Goal: Register for event/course

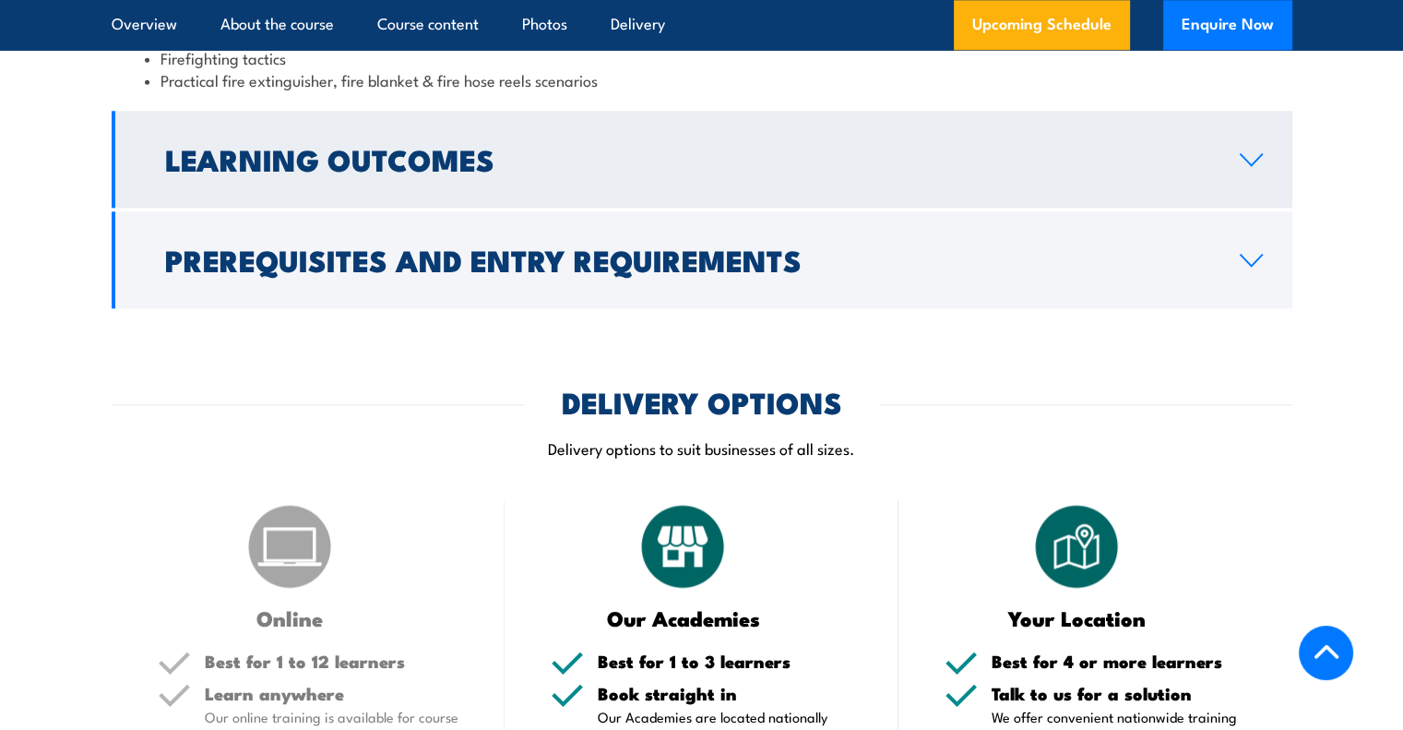
scroll to position [2029, 0]
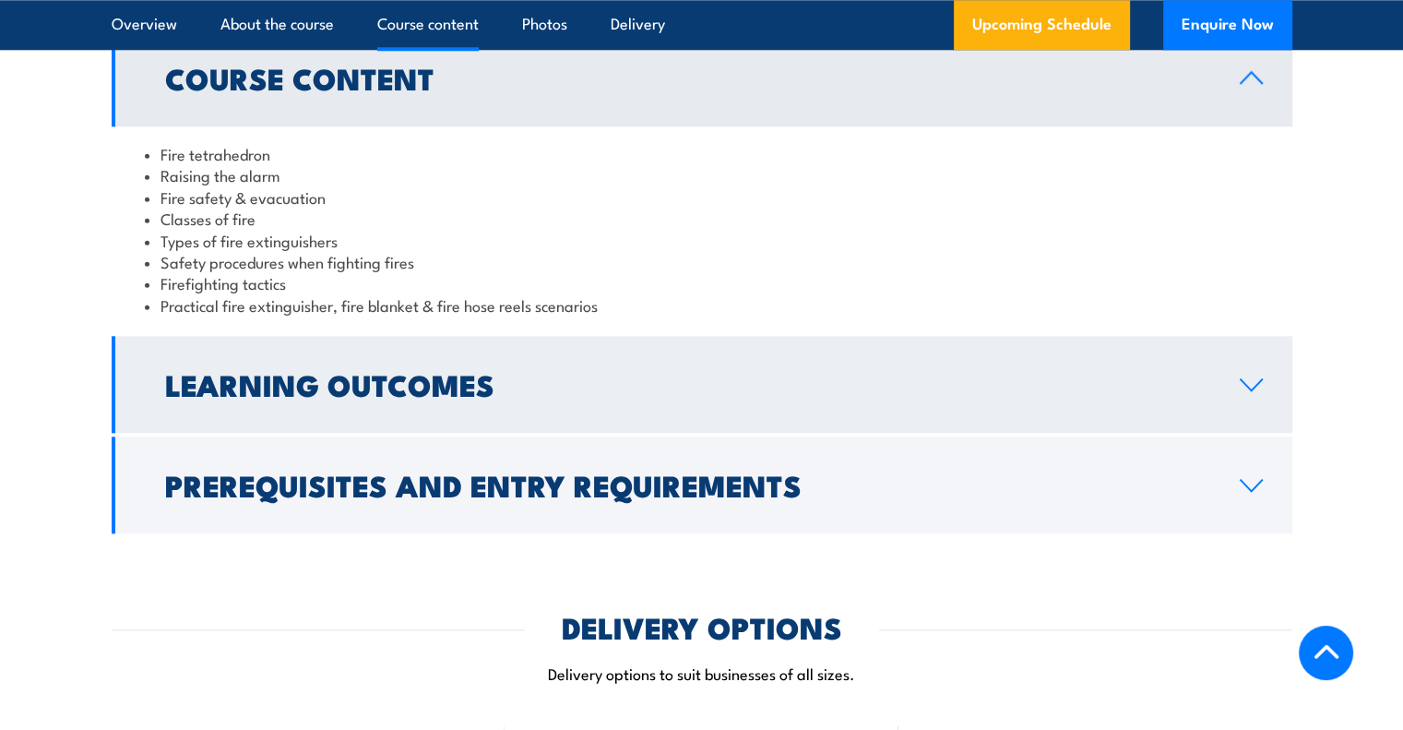
click at [573, 388] on link "Learning Outcomes" at bounding box center [702, 384] width 1181 height 97
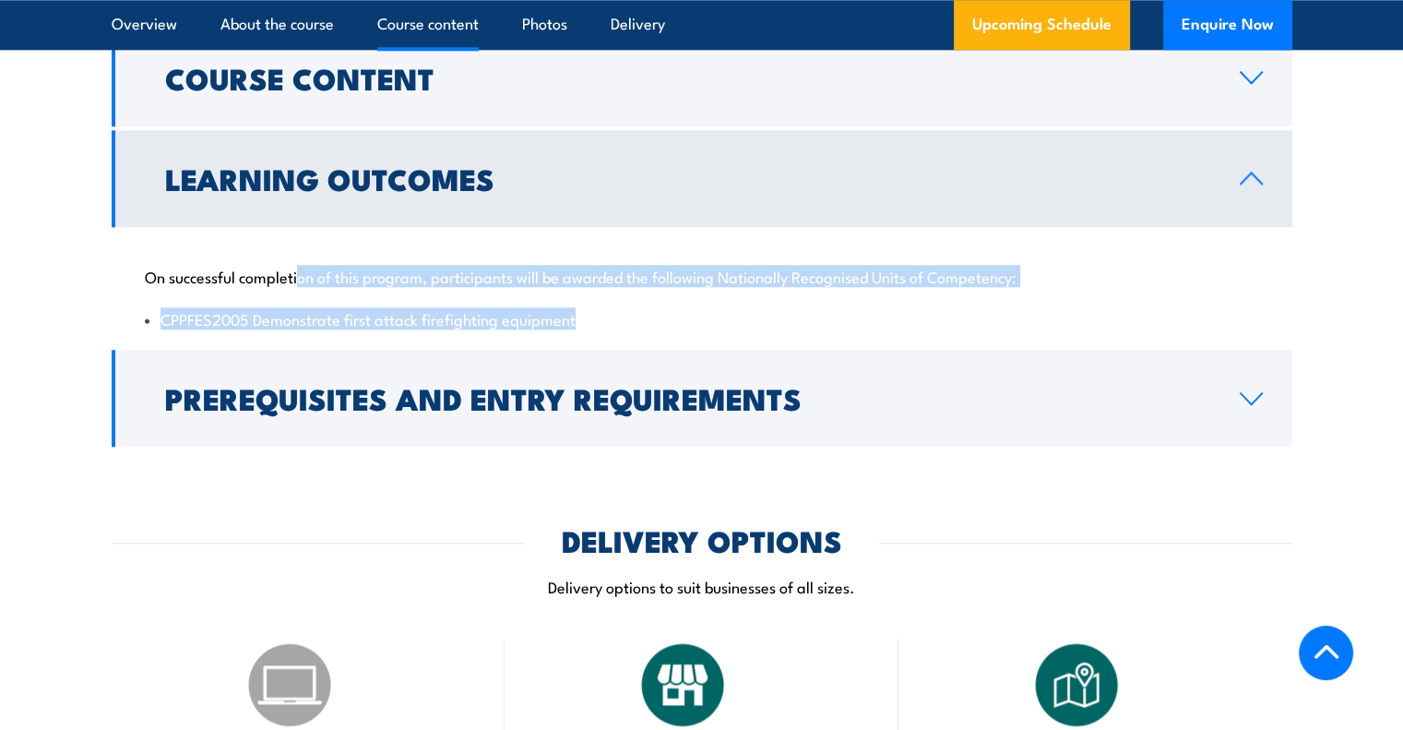
drag, startPoint x: 606, startPoint y: 316, endPoint x: 194, endPoint y: 280, distance: 414.0
click at [257, 277] on div "On successful completion of this program, participants will be awarded the foll…" at bounding box center [702, 286] width 1181 height 119
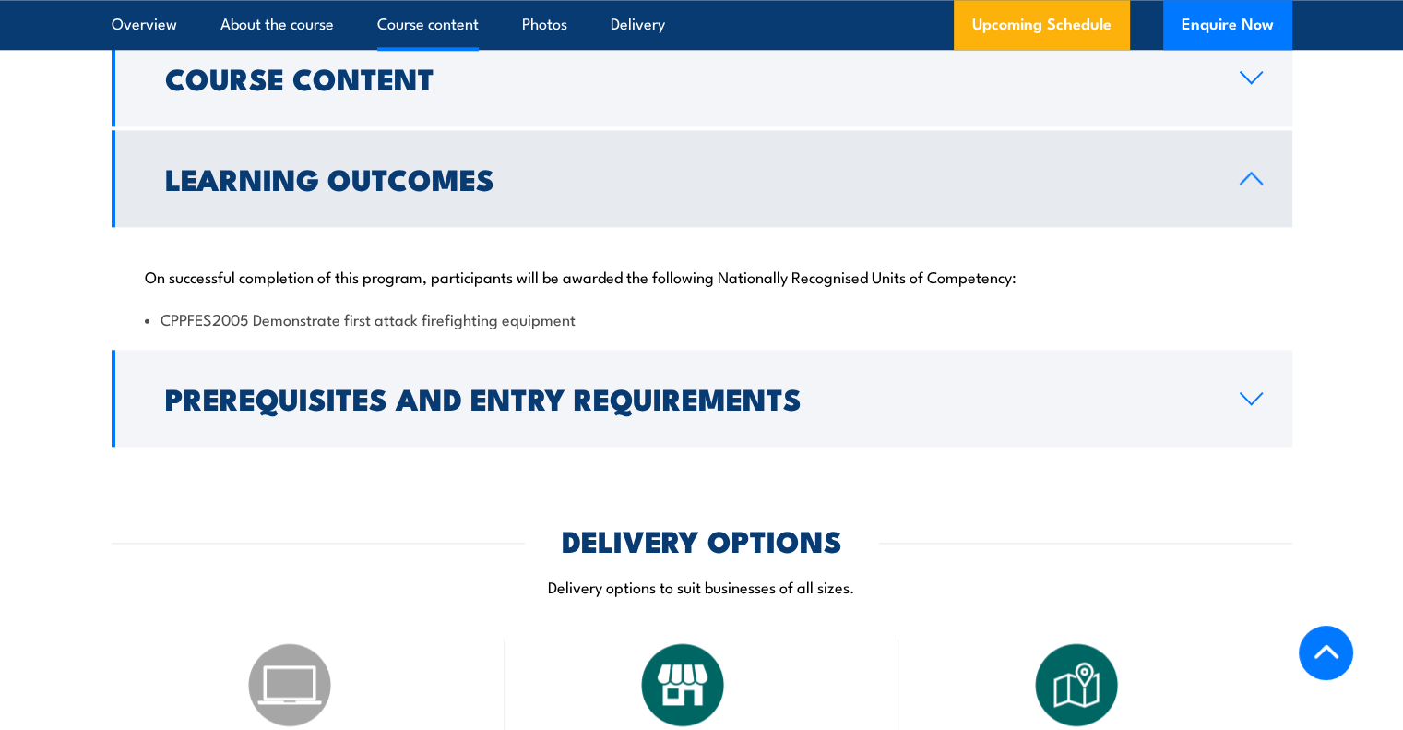
click at [163, 272] on p "On successful completion of this program, participants will be awarded the foll…" at bounding box center [702, 276] width 1114 height 18
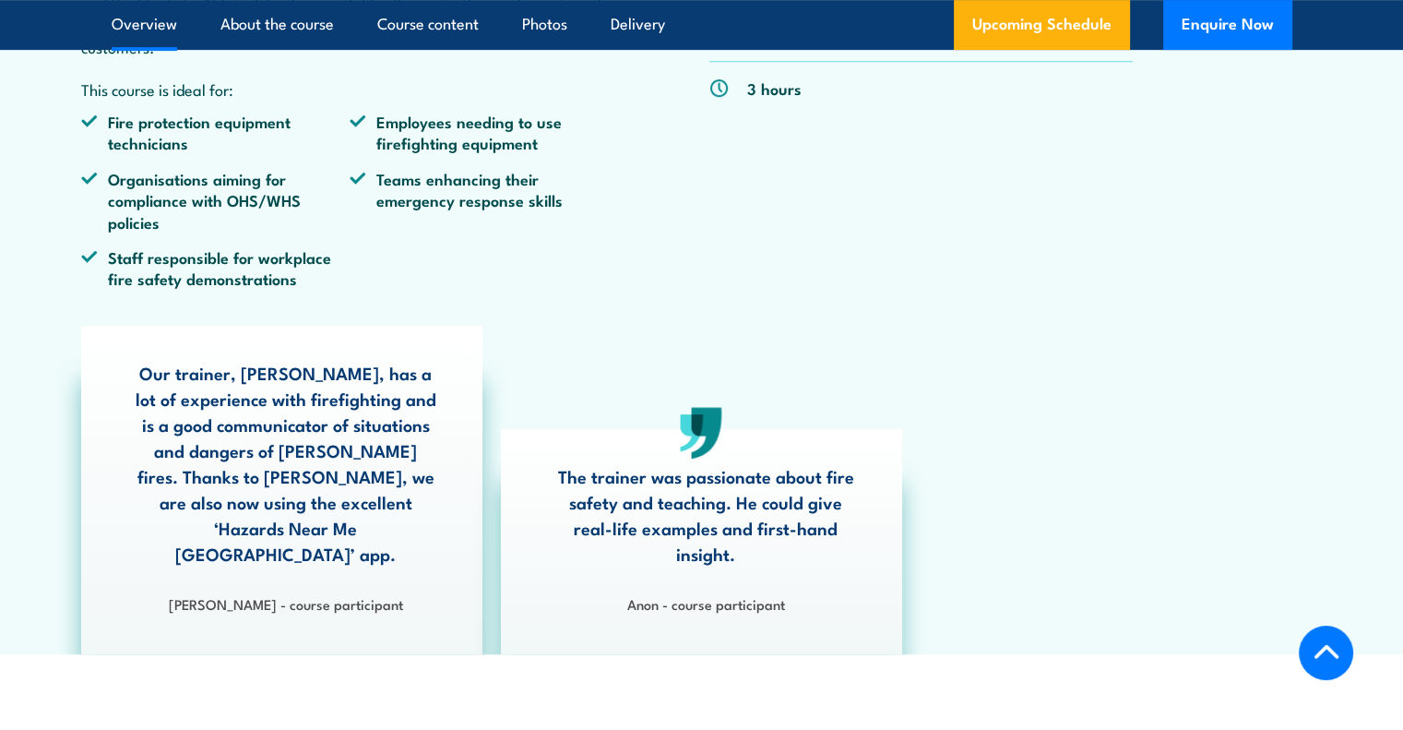
scroll to position [646, 0]
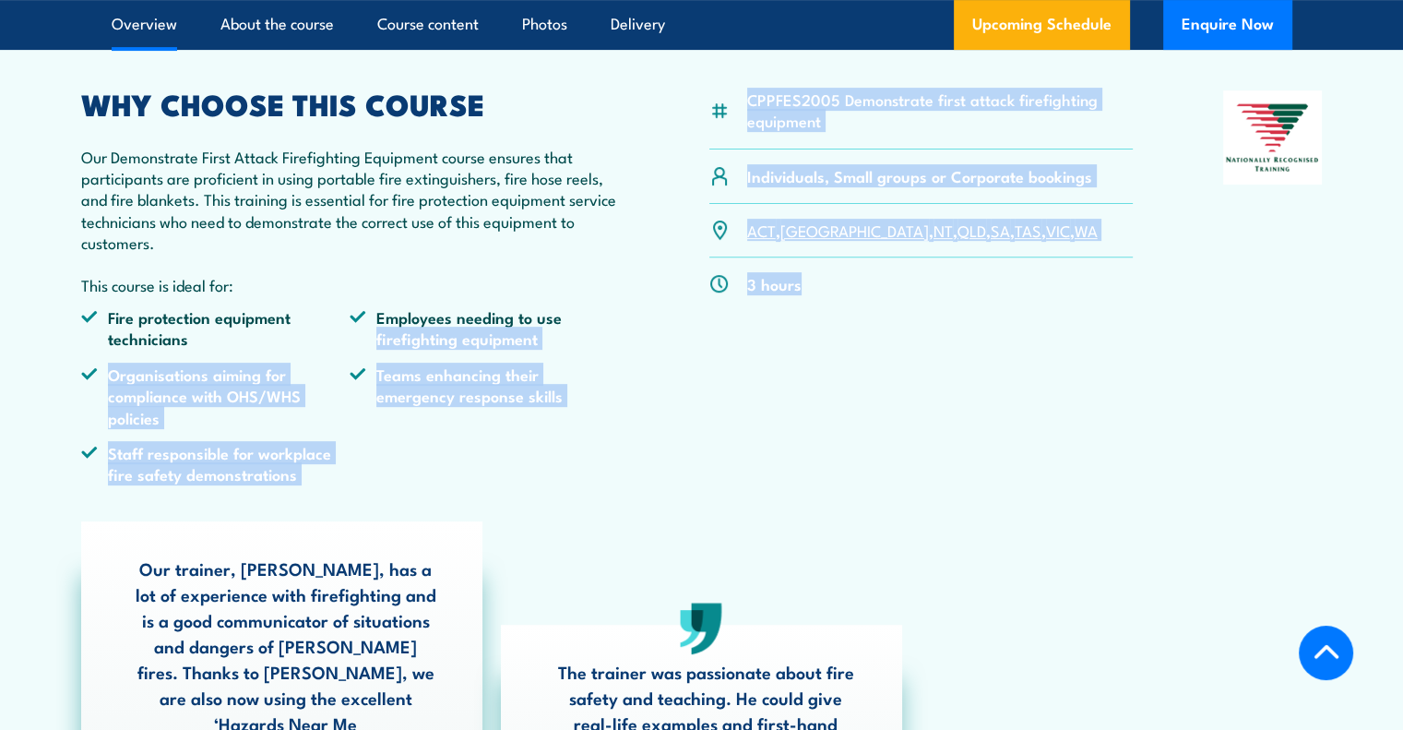
drag, startPoint x: 796, startPoint y: 317, endPoint x: 638, endPoint y: 339, distance: 159.3
click at [638, 339] on div "CPPFES2005 Demonstrate first attack firefighting equipment Individuals, Small g…" at bounding box center [702, 294] width 1242 height 409
click at [839, 310] on div "3 hours" at bounding box center [921, 283] width 424 height 53
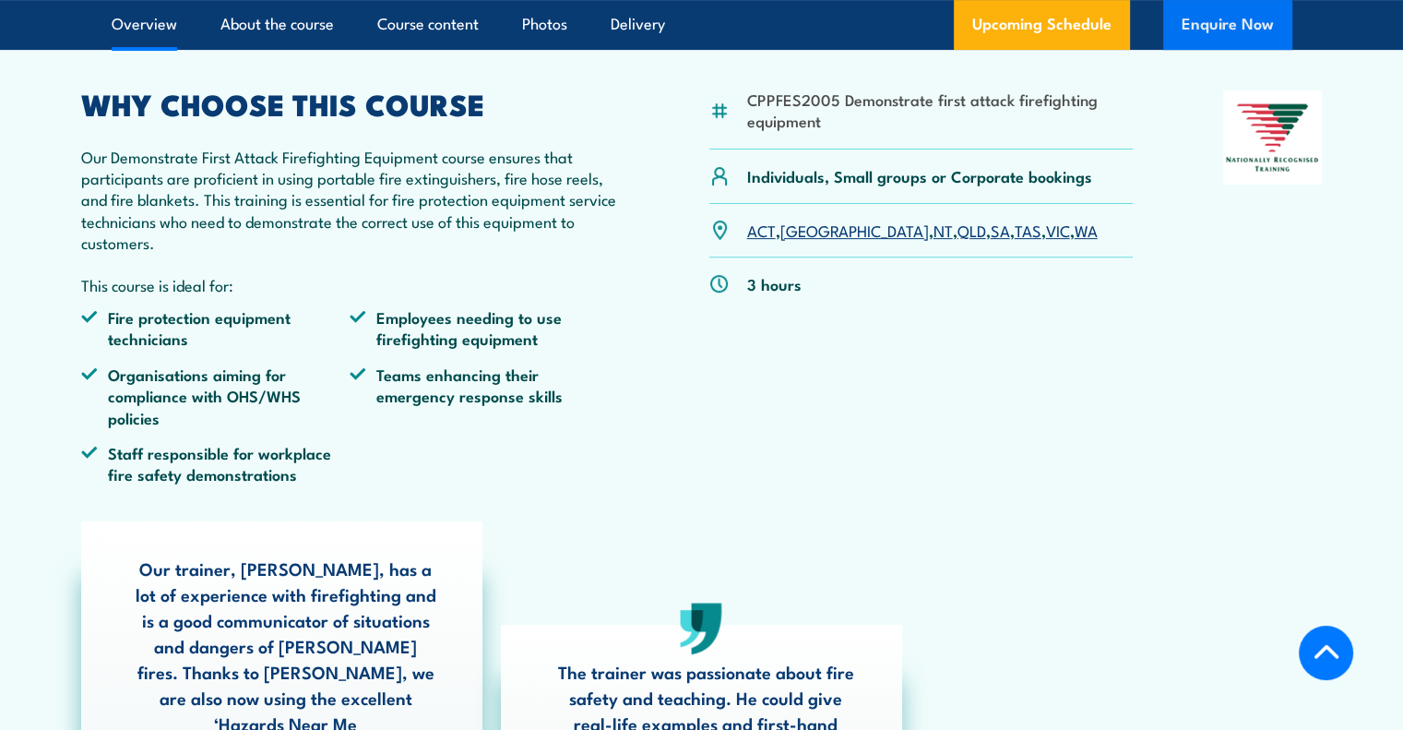
click at [1236, 38] on button "Enquire Now" at bounding box center [1227, 25] width 129 height 50
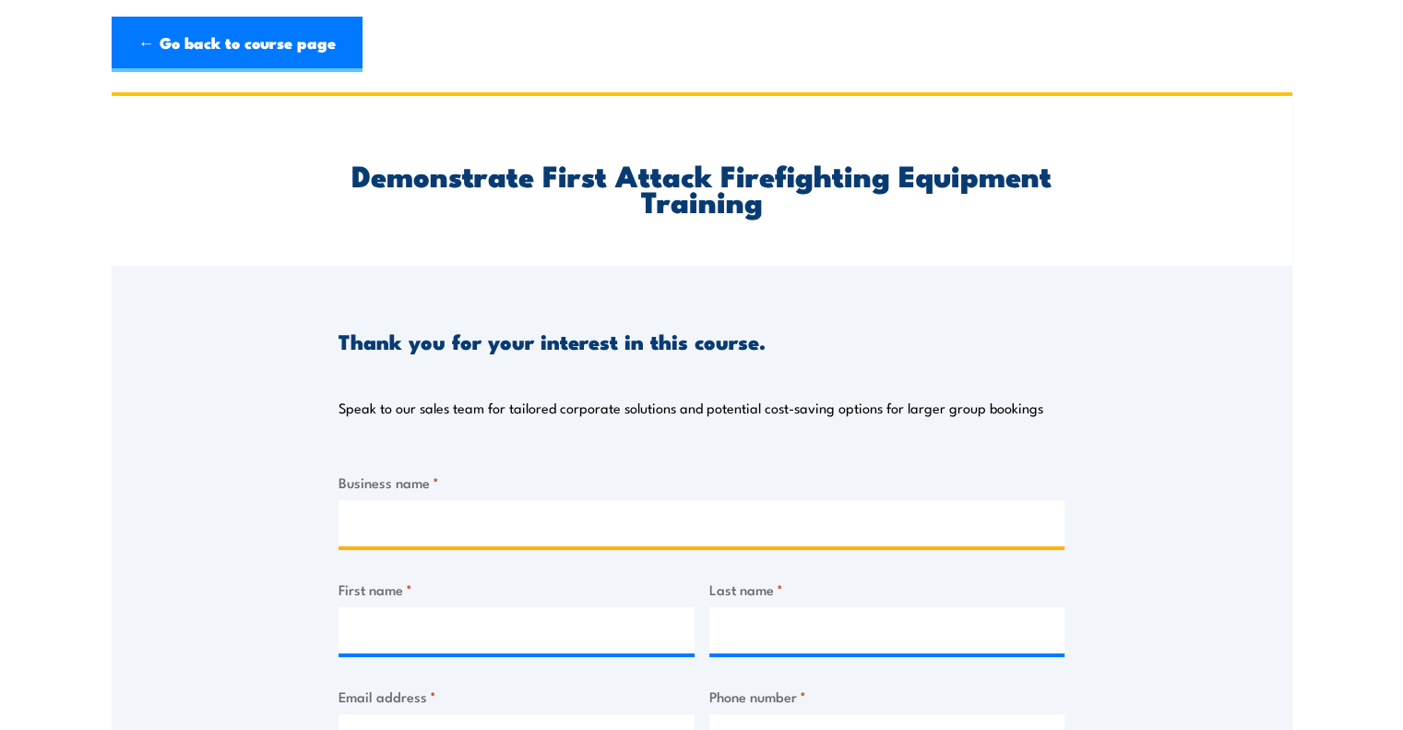
click at [446, 538] on input "Business name *" at bounding box center [702, 523] width 726 height 46
type input "Piotto Bros Cement Flooring"
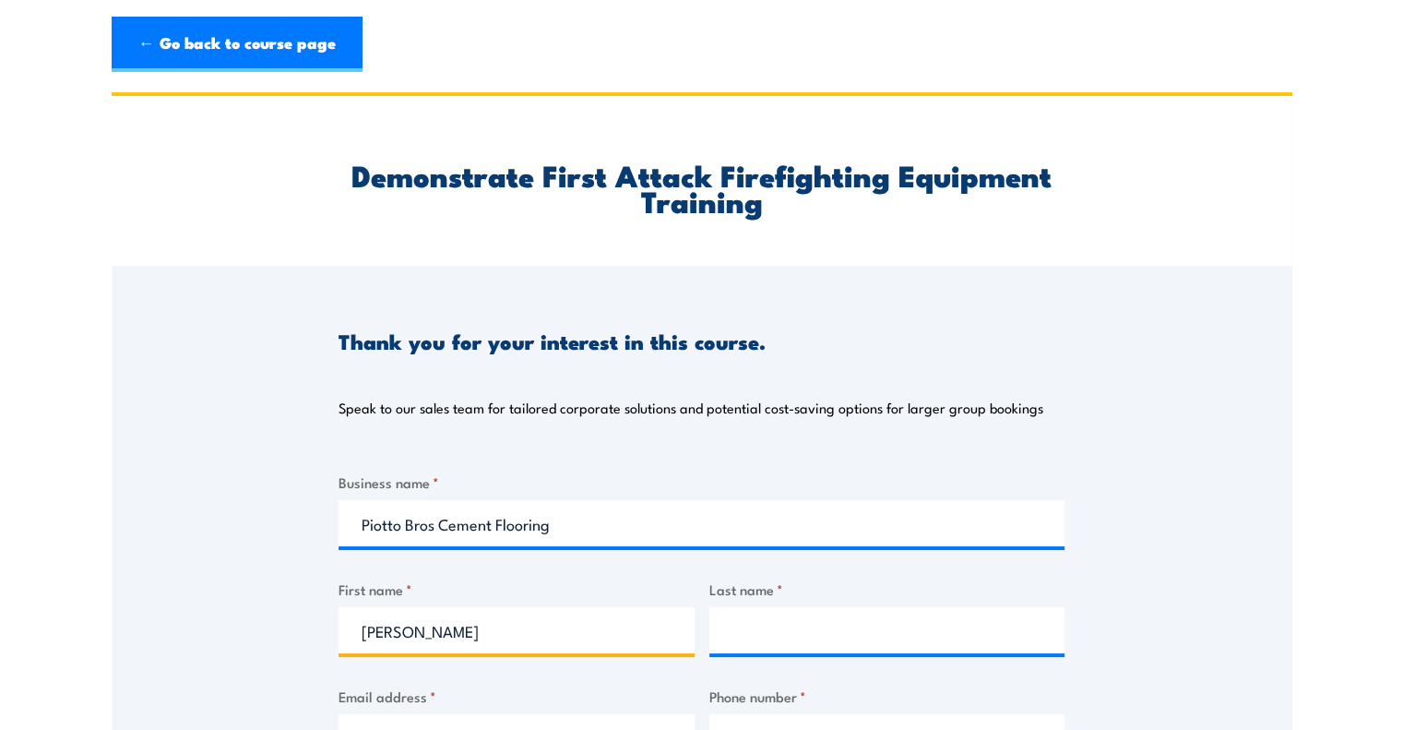
type input "Andrew"
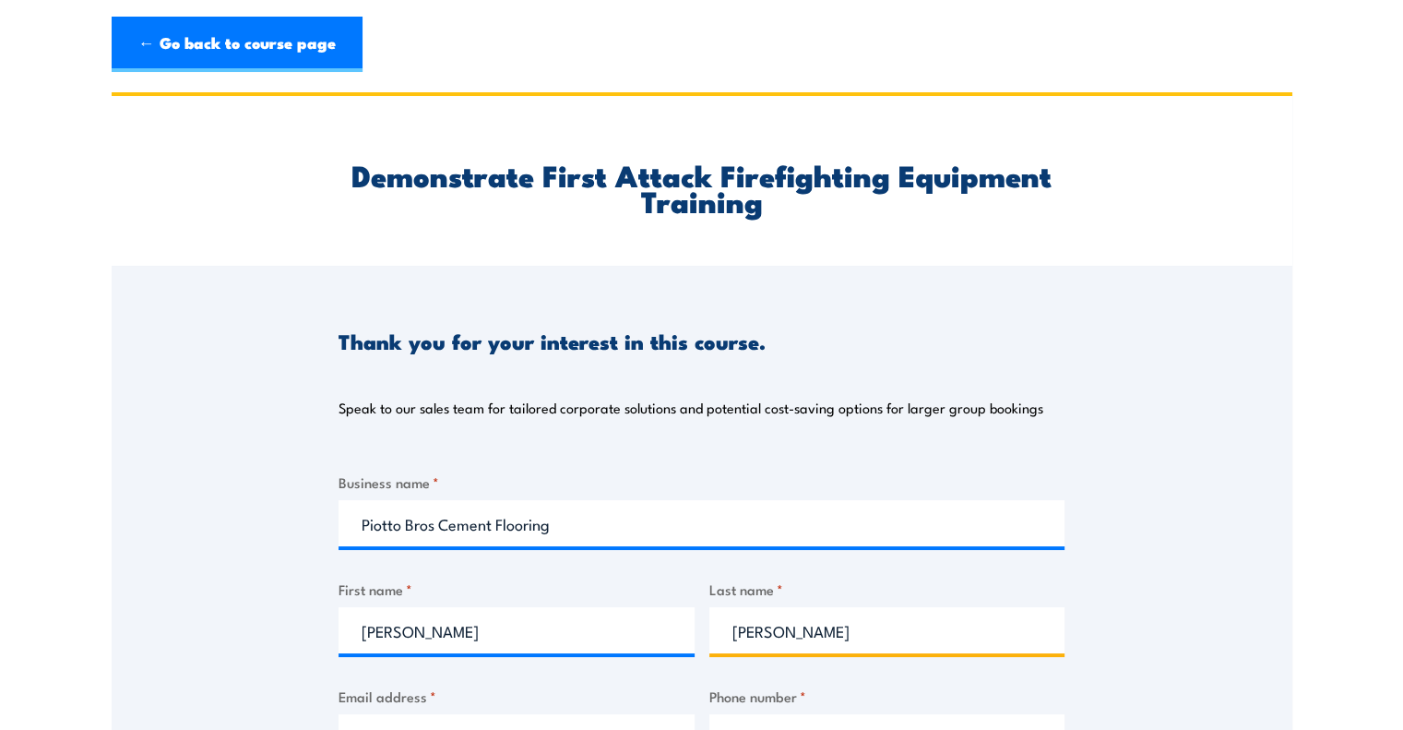
type input "McGovern"
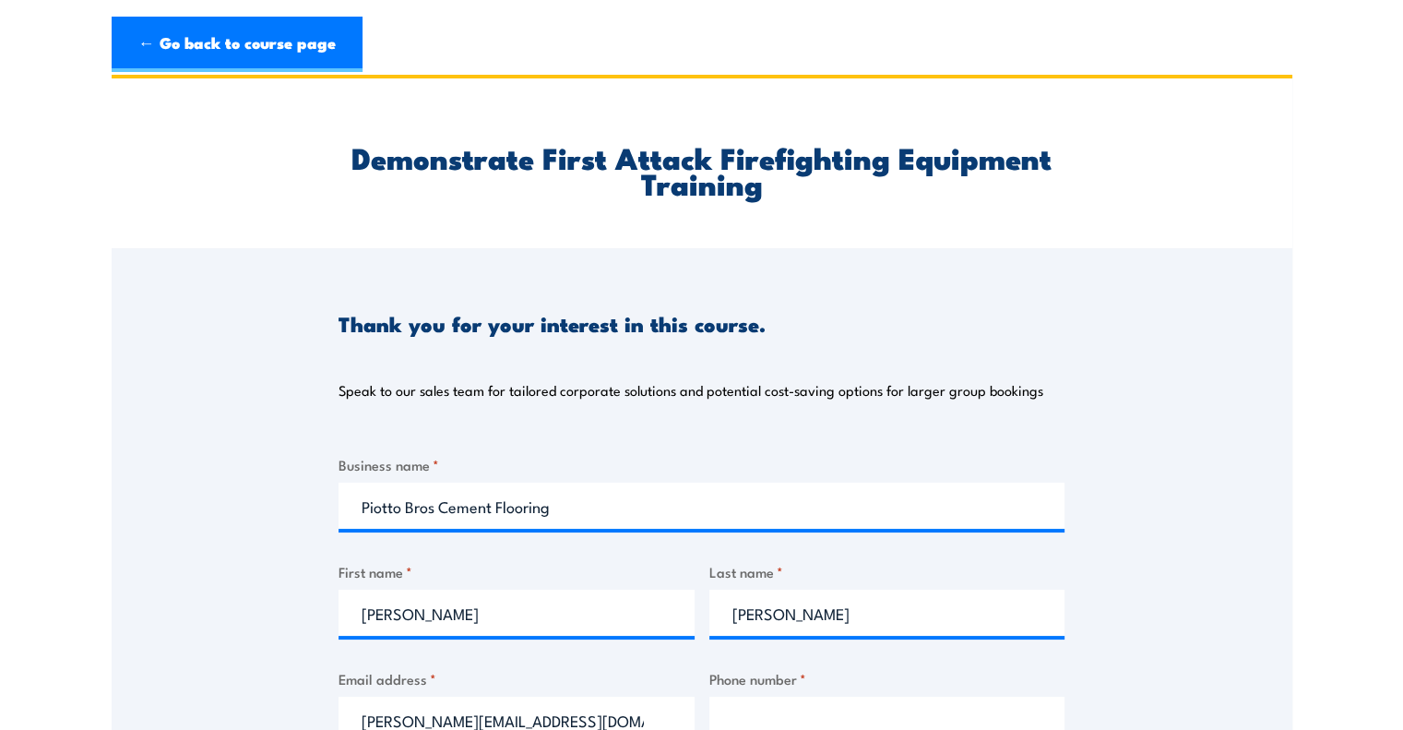
type input "andrew@piottobros.com.au"
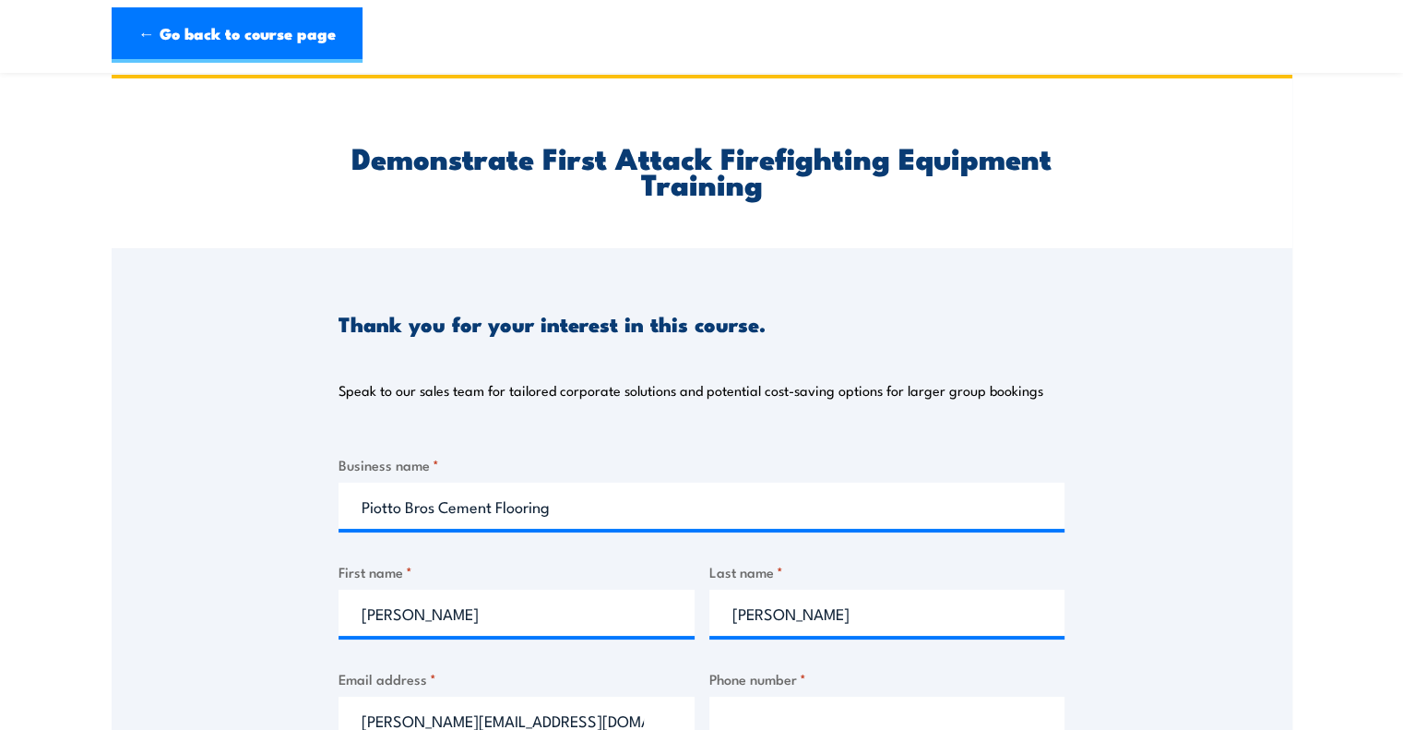
scroll to position [30, 0]
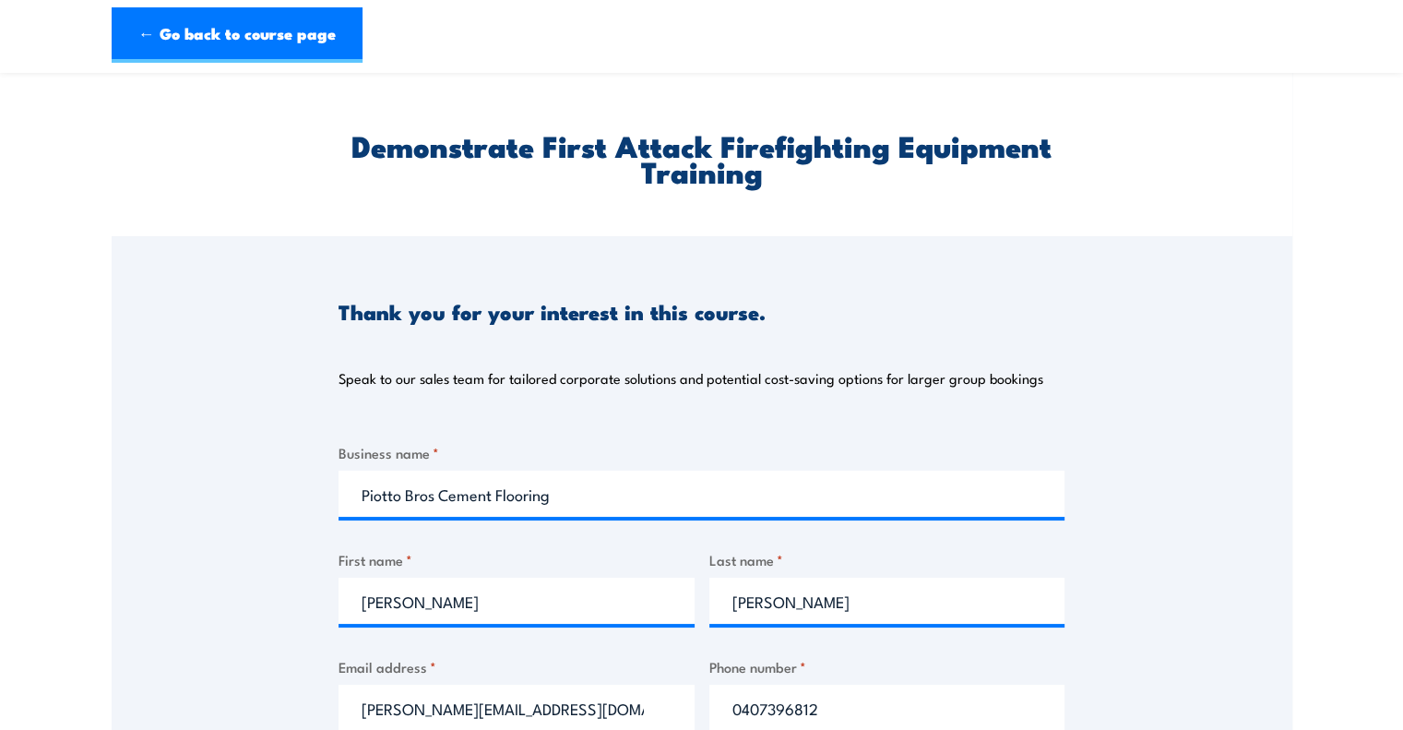
type input "0407396812"
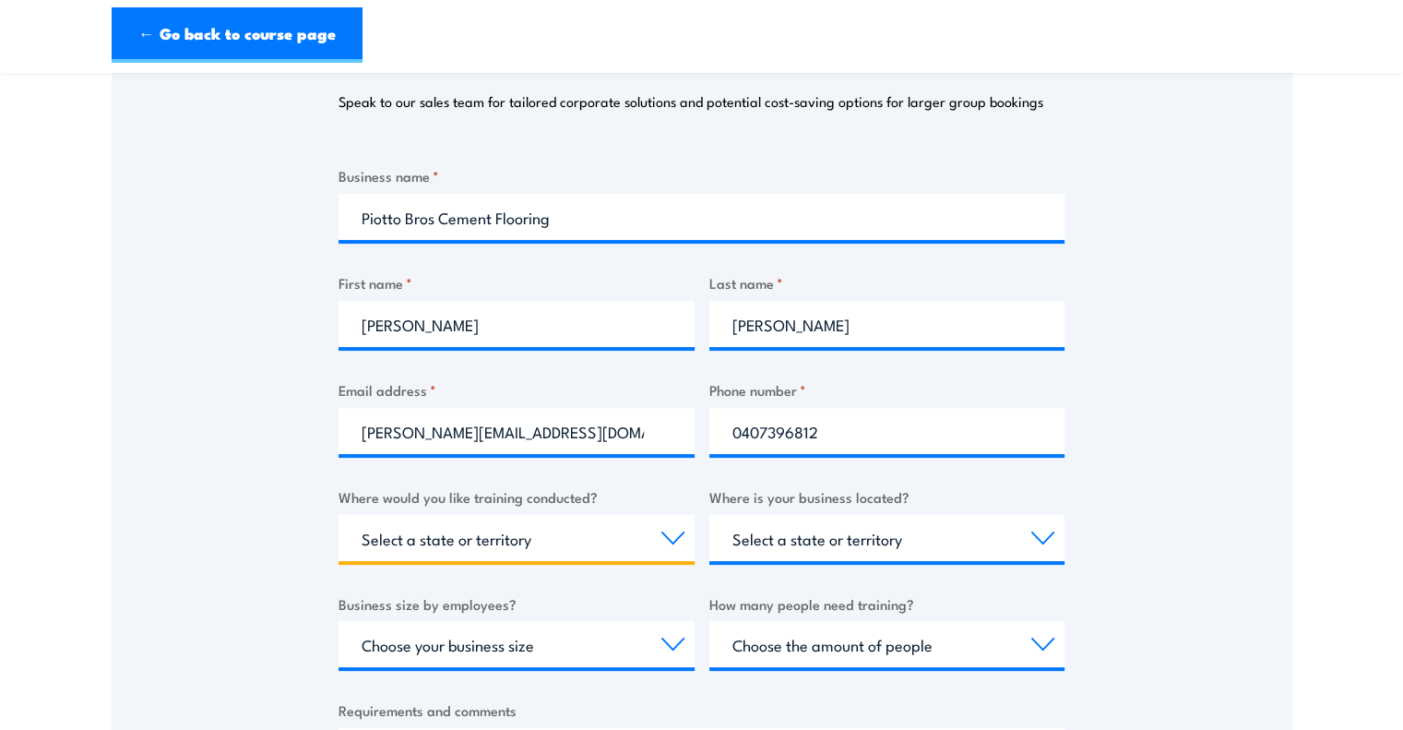
scroll to position [479, 0]
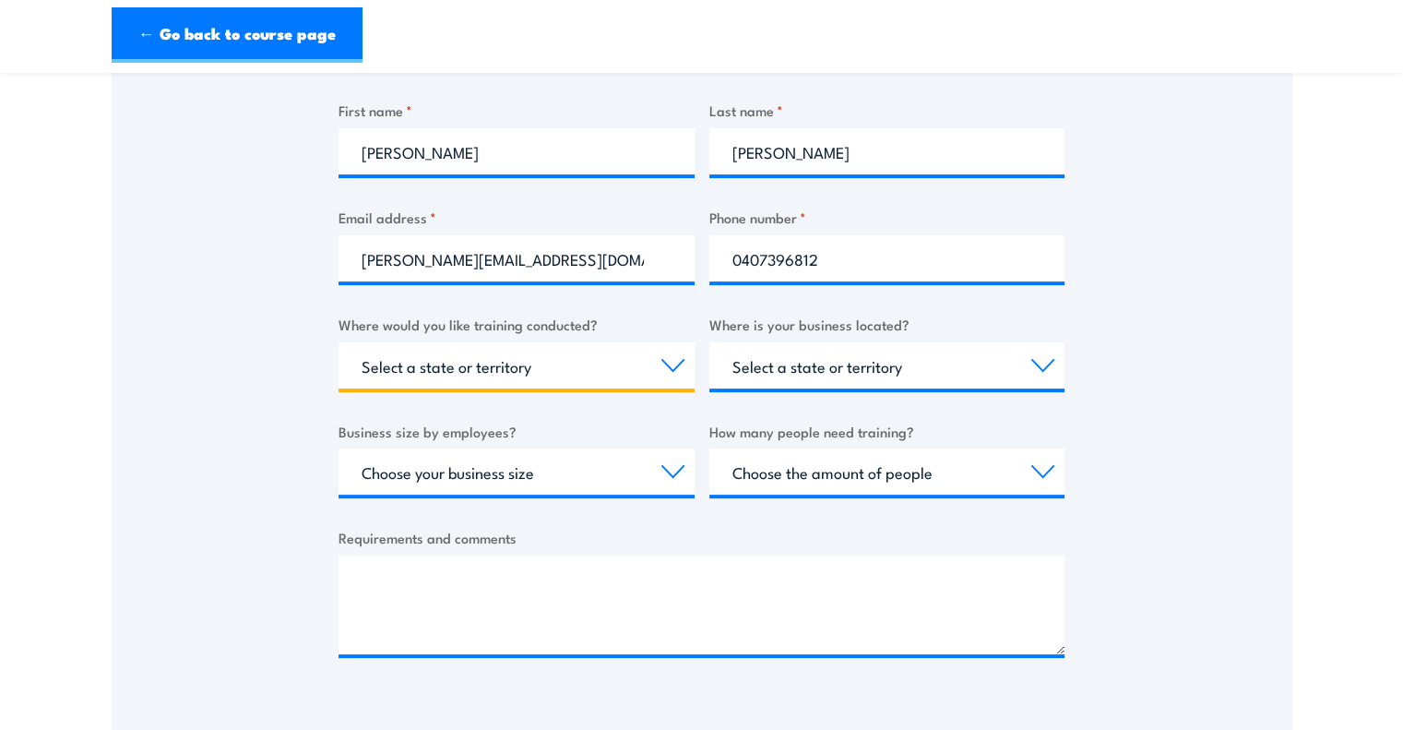
click at [615, 373] on select "Select a state or territory Nationally - multiple locations QLD NSW VIC SA ACT …" at bounding box center [517, 365] width 356 height 46
select select "SA"
click at [339, 342] on select "Select a state or territory Nationally - multiple locations QLD NSW VIC SA ACT …" at bounding box center [517, 365] width 356 height 46
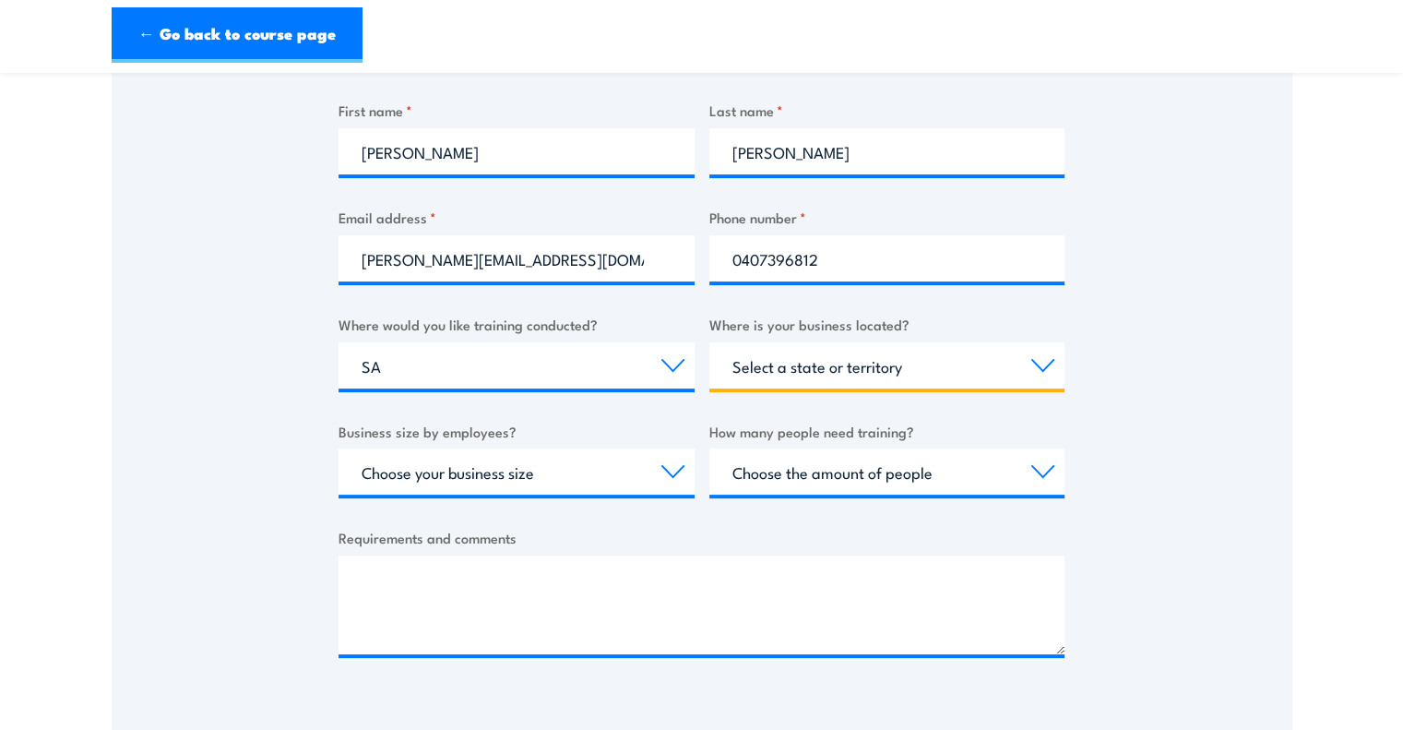
click at [890, 381] on select "Select a state or territory QLD NSW VIC SA ACT WA TAS NT" at bounding box center [887, 365] width 356 height 46
select select "SA"
click at [709, 342] on select "Select a state or territory QLD NSW VIC SA ACT WA TAS NT" at bounding box center [887, 365] width 356 height 46
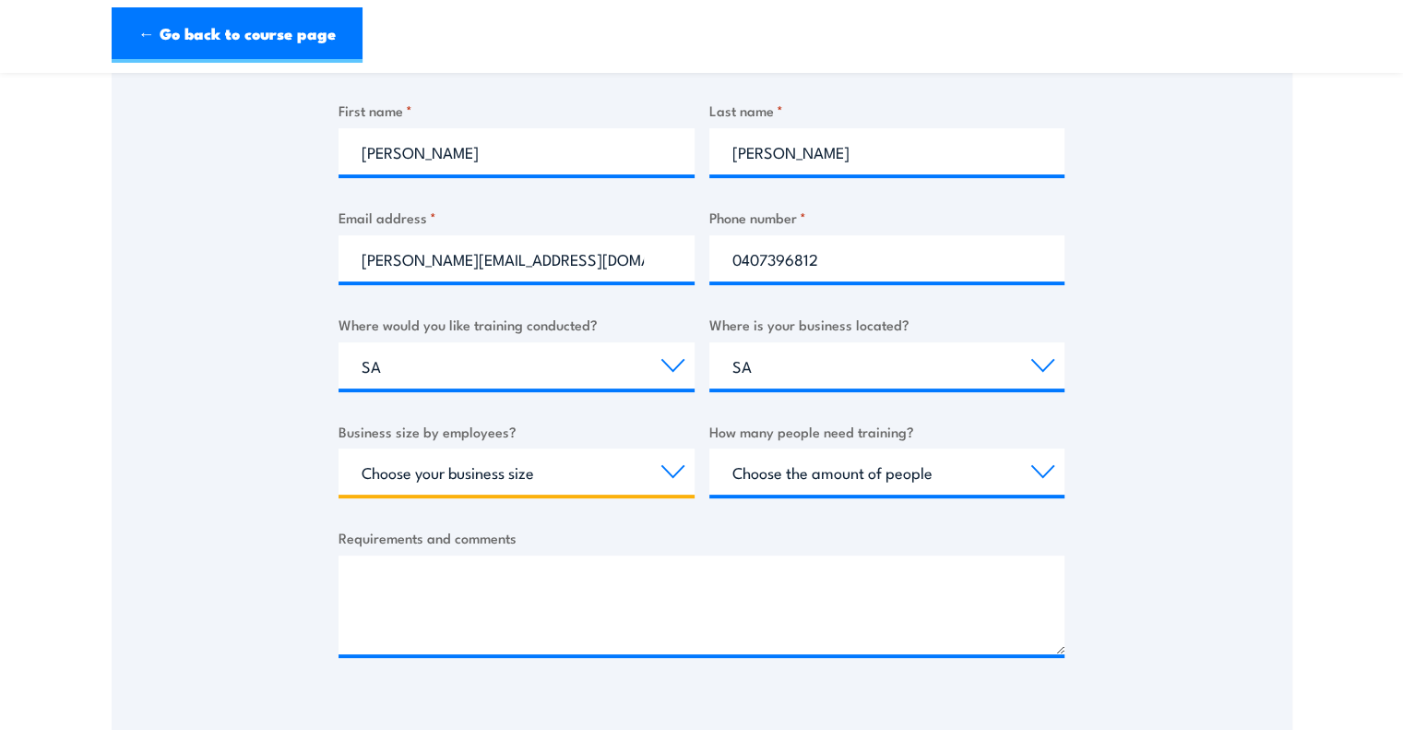
click at [535, 471] on select "Choose your business size 1 to 19 20 to 199 200+" at bounding box center [517, 471] width 356 height 46
select select "20 to 199"
click at [339, 448] on select "Choose your business size 1 to 19 20 to 199 200+" at bounding box center [517, 471] width 356 height 46
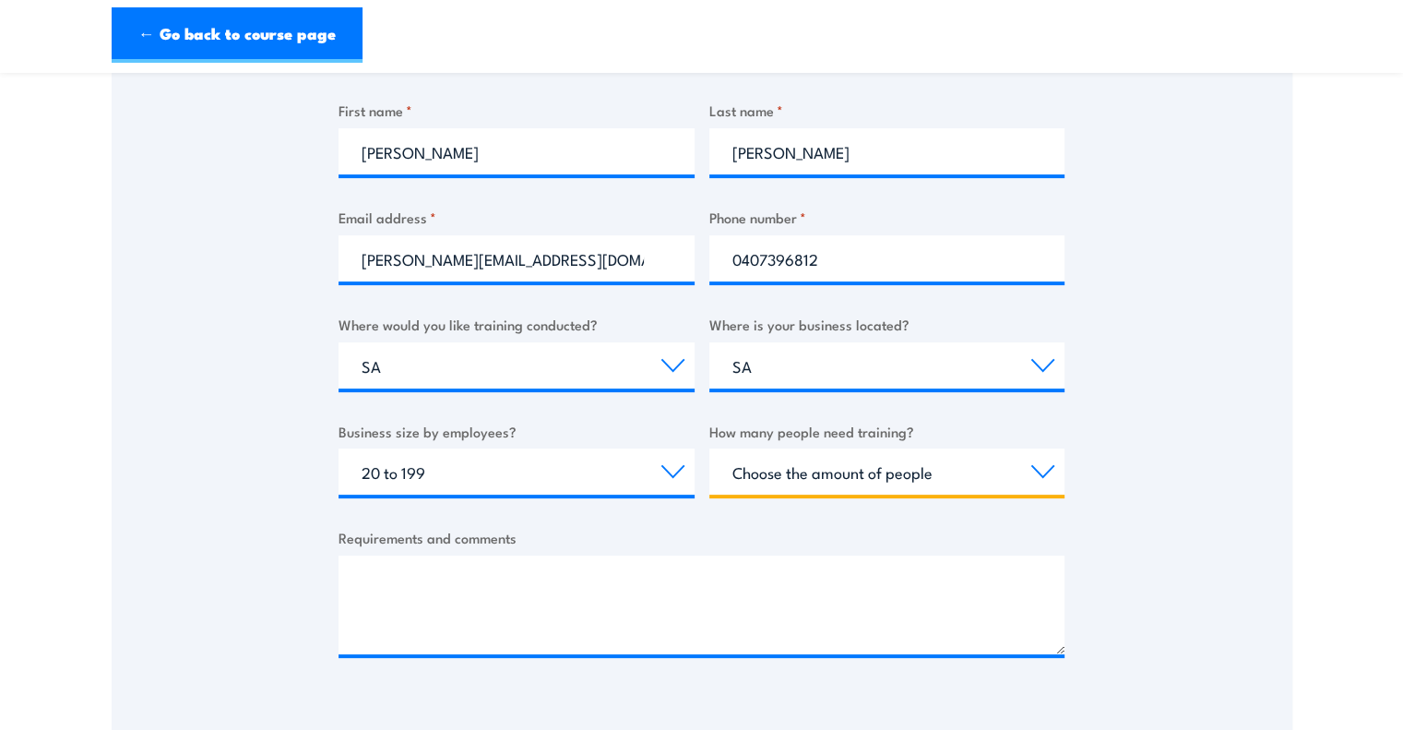
click at [841, 475] on select "Choose the amount of people 1 to 4 5 to 19 20+" at bounding box center [887, 471] width 356 height 46
select select "1 to 4"
click at [709, 448] on select "Choose the amount of people 1 to 4 5 to 19 20+" at bounding box center [887, 471] width 356 height 46
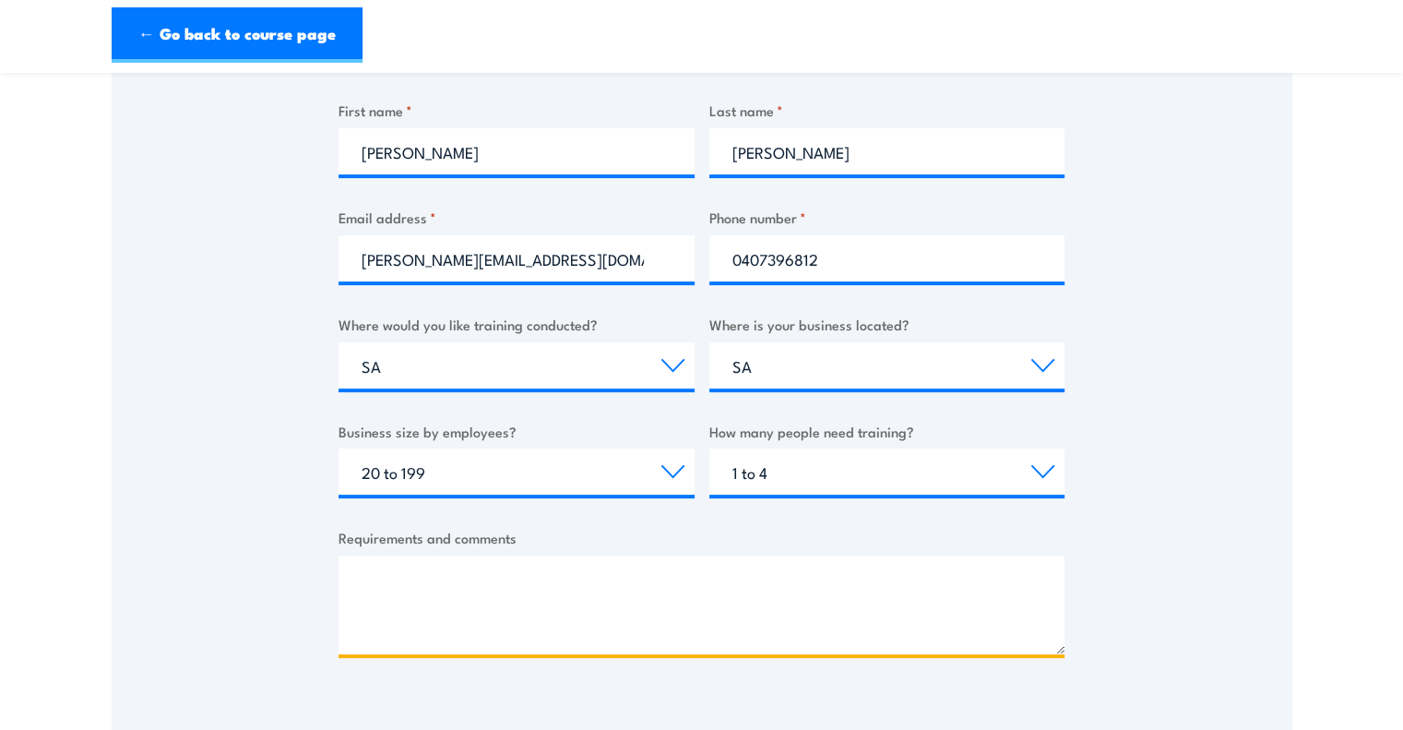
click at [720, 570] on textarea "Requirements and comments" at bounding box center [702, 604] width 726 height 99
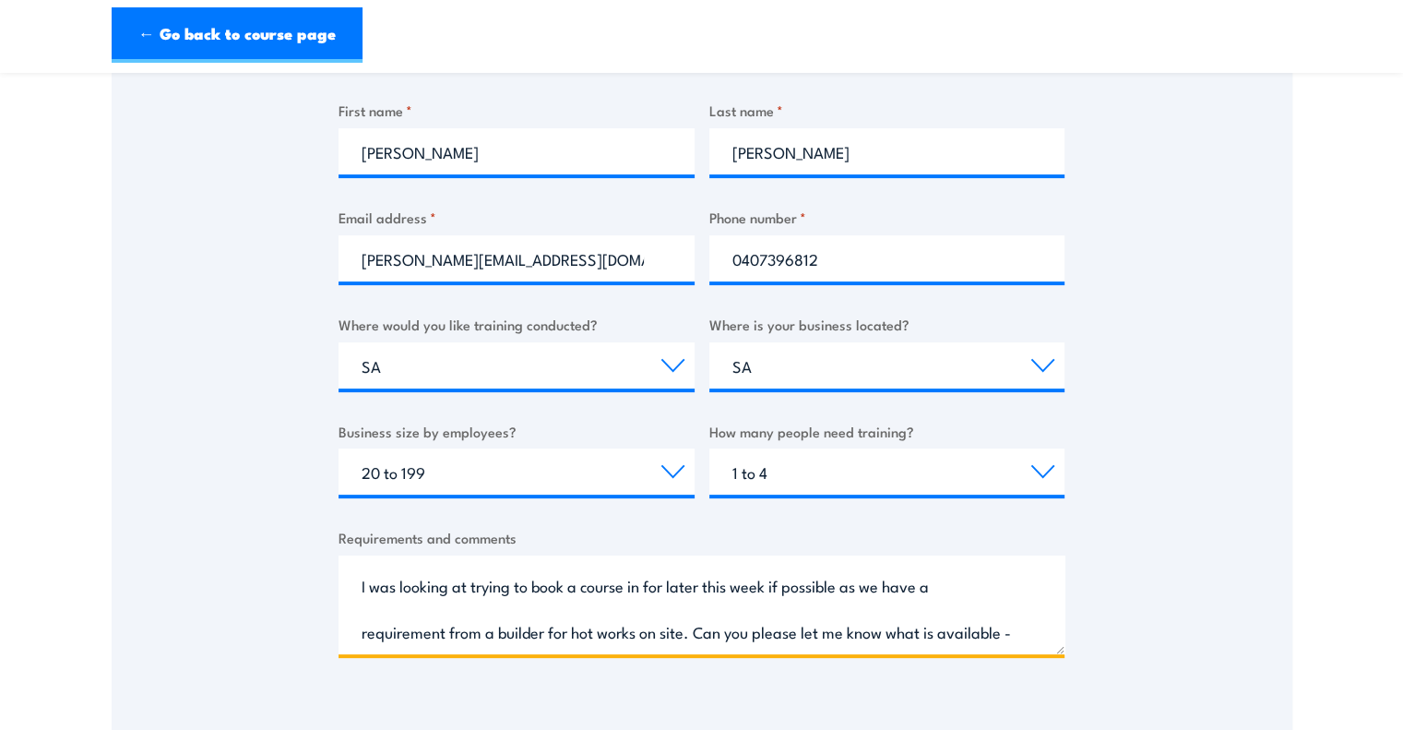
scroll to position [74, 0]
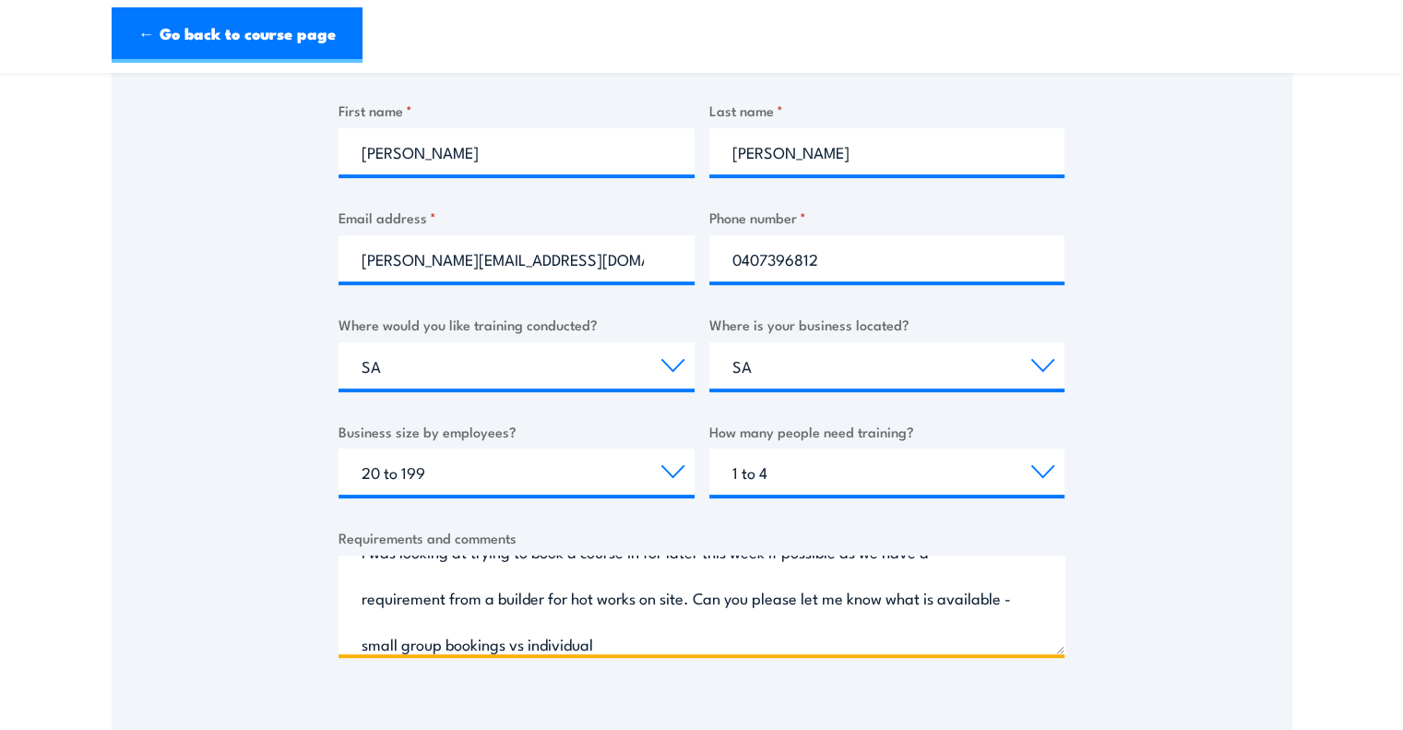
click at [694, 598] on textarea "Hi, I was looking at trying to book a course in for later this week if possible…" at bounding box center [702, 604] width 726 height 99
click at [852, 648] on textarea "Hi, I was looking at trying to book a course in for later this week if possible…" at bounding box center [702, 604] width 726 height 99
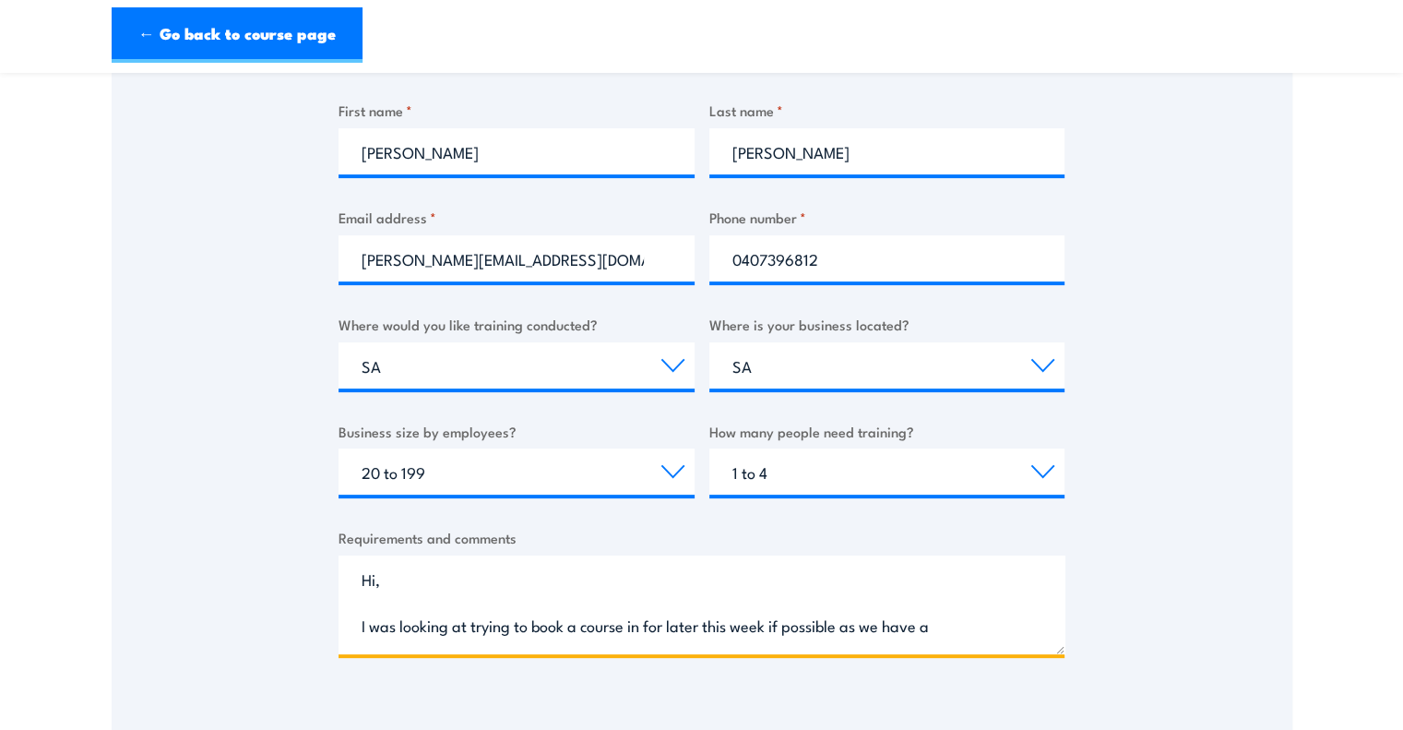
scroll to position [37, 0]
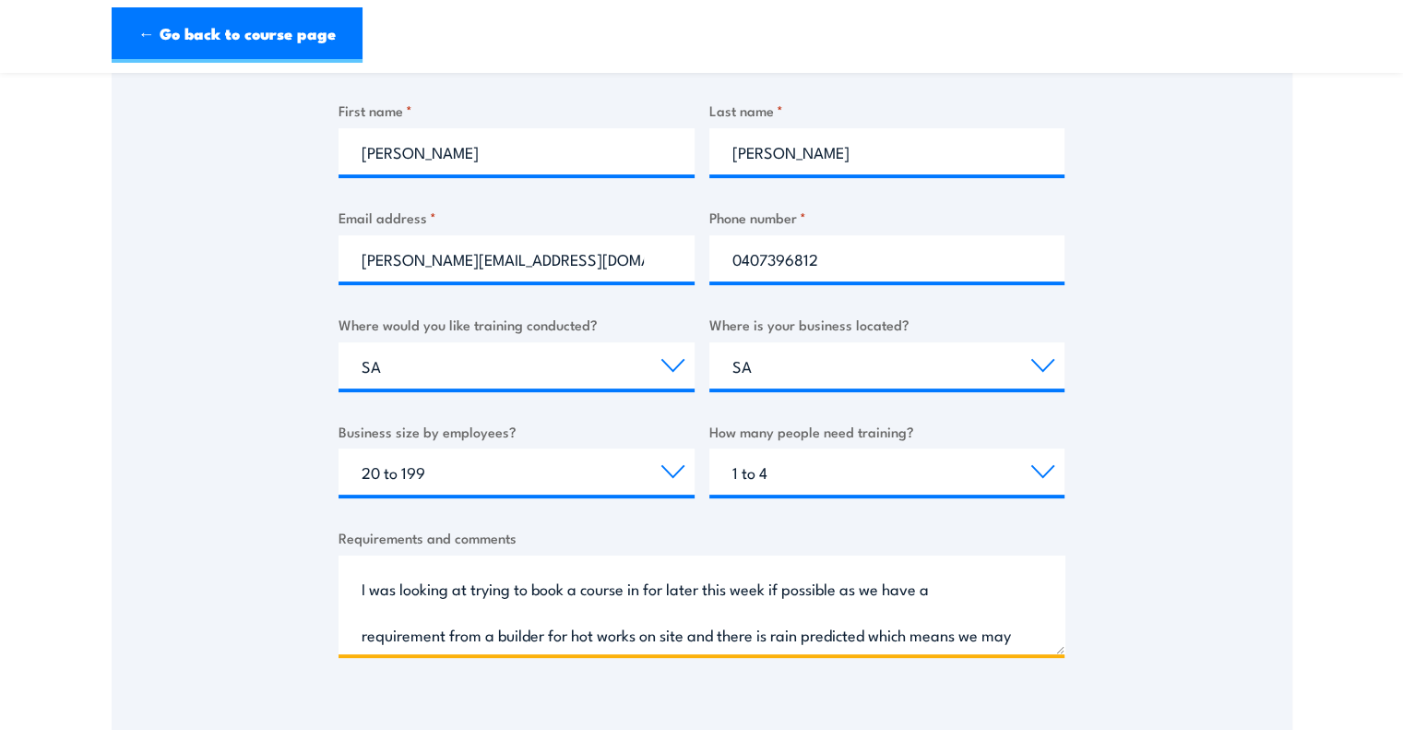
click at [686, 638] on textarea "Hi, I was looking at trying to book a course in for later this week if possible…" at bounding box center [702, 604] width 726 height 99
click at [972, 632] on textarea "Hi, I was looking at trying to book a course in for later this week if possible…" at bounding box center [702, 604] width 726 height 99
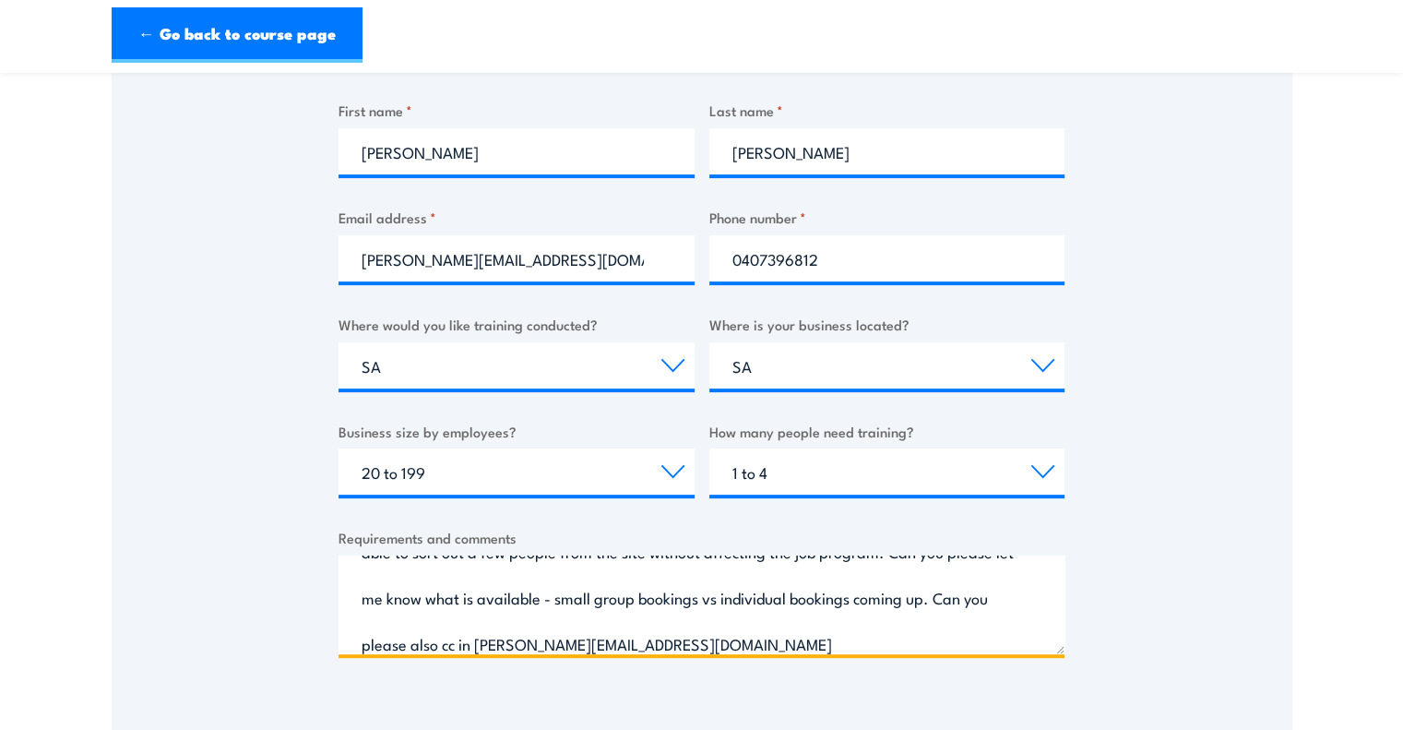
click at [769, 641] on textarea "Hi, I was looking at trying to book a course in for later this week if possible…" at bounding box center [702, 604] width 726 height 99
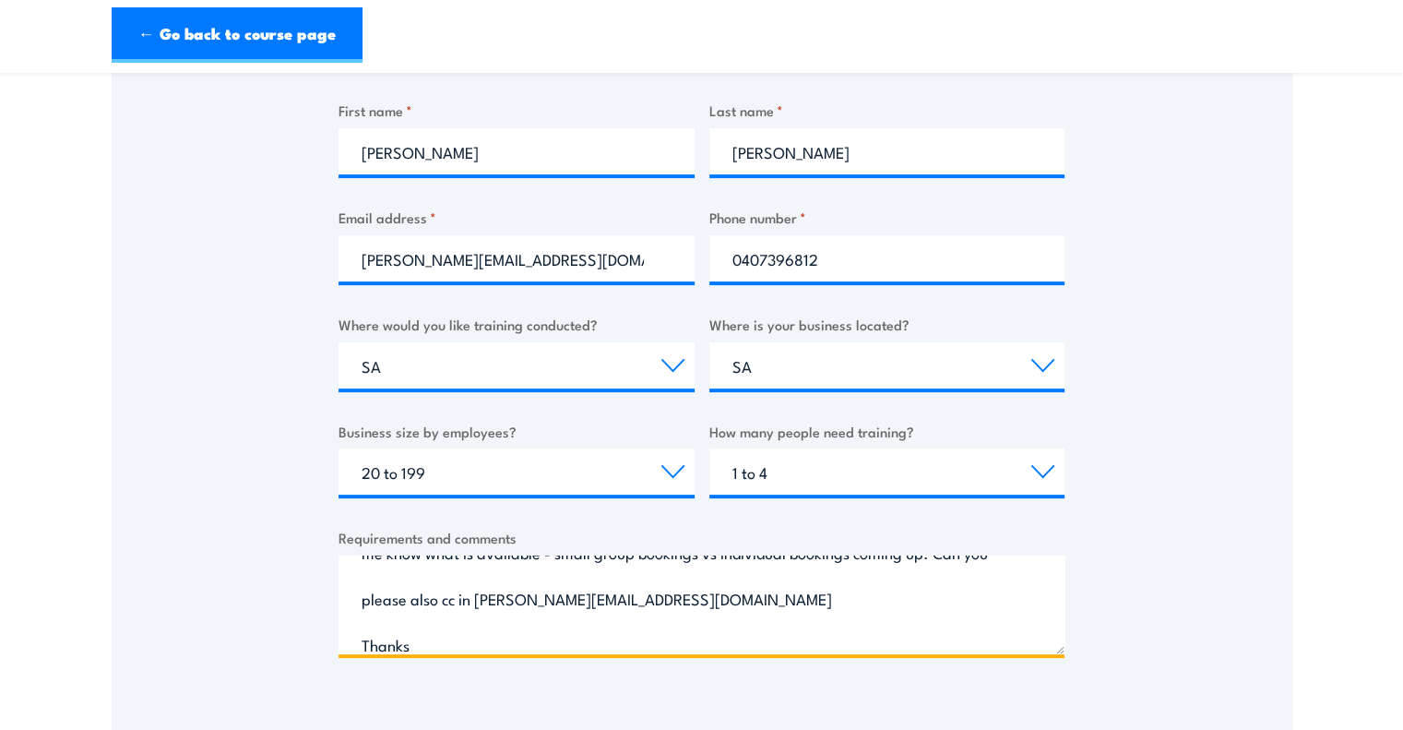
type textarea "Hi, I was looking at trying to book a course in for later this week if possible…"
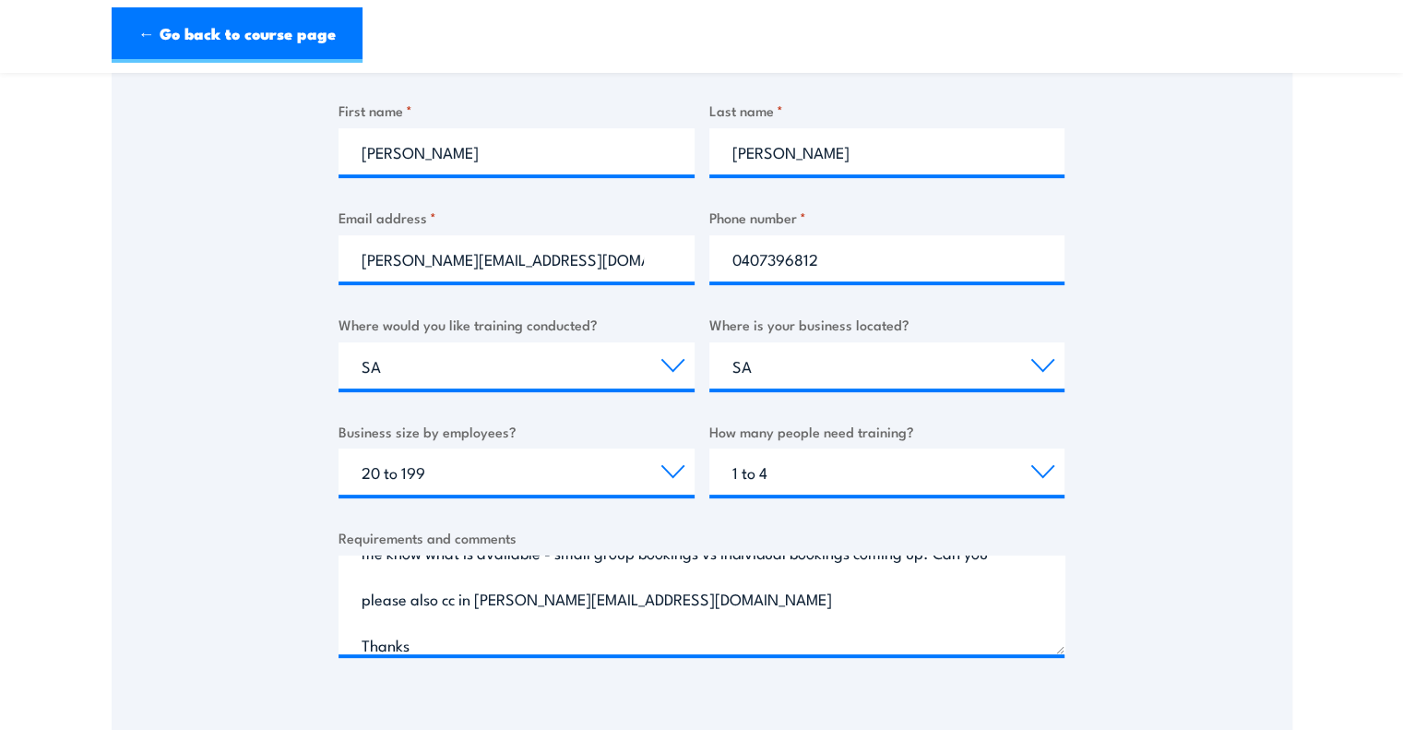
click at [1172, 336] on div "Thank you for your interest in this course. Speak to our sales team for tailore…" at bounding box center [702, 248] width 1181 height 922
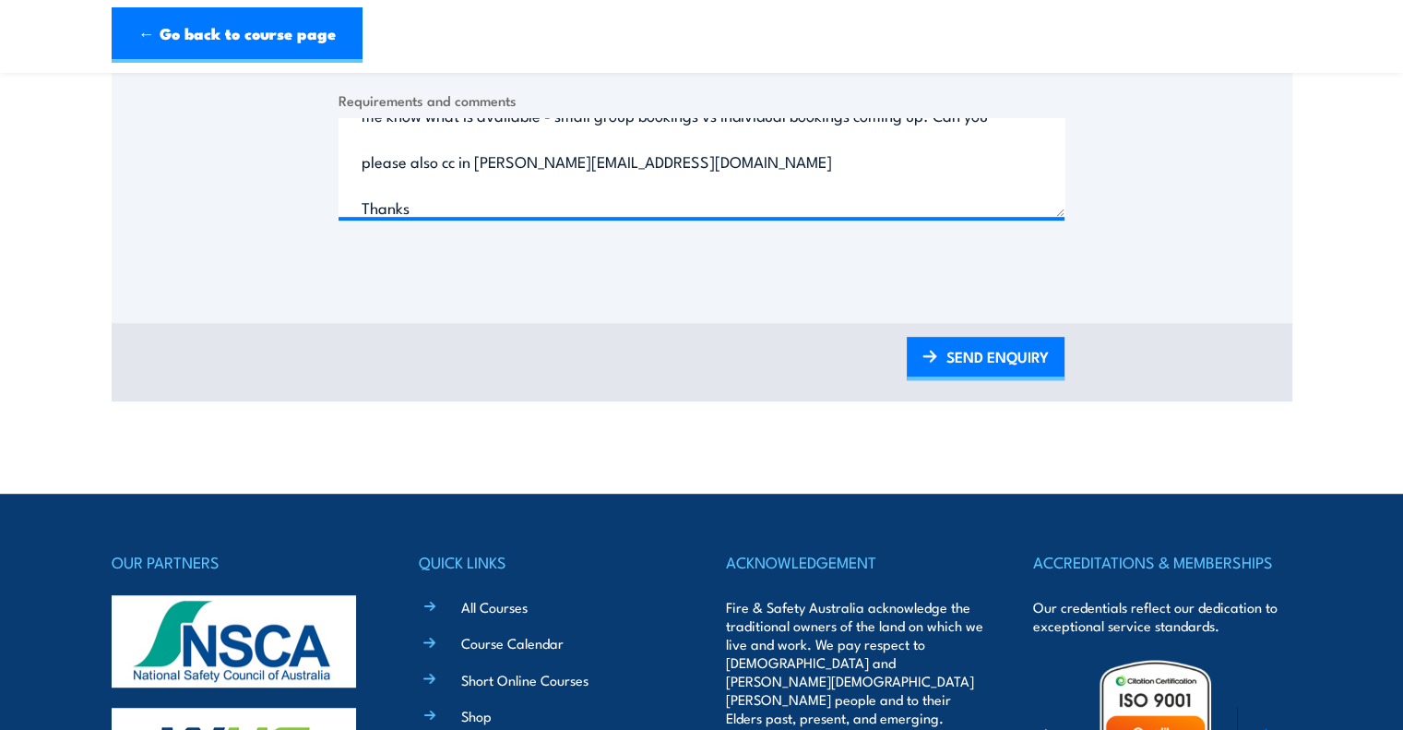
scroll to position [940, 0]
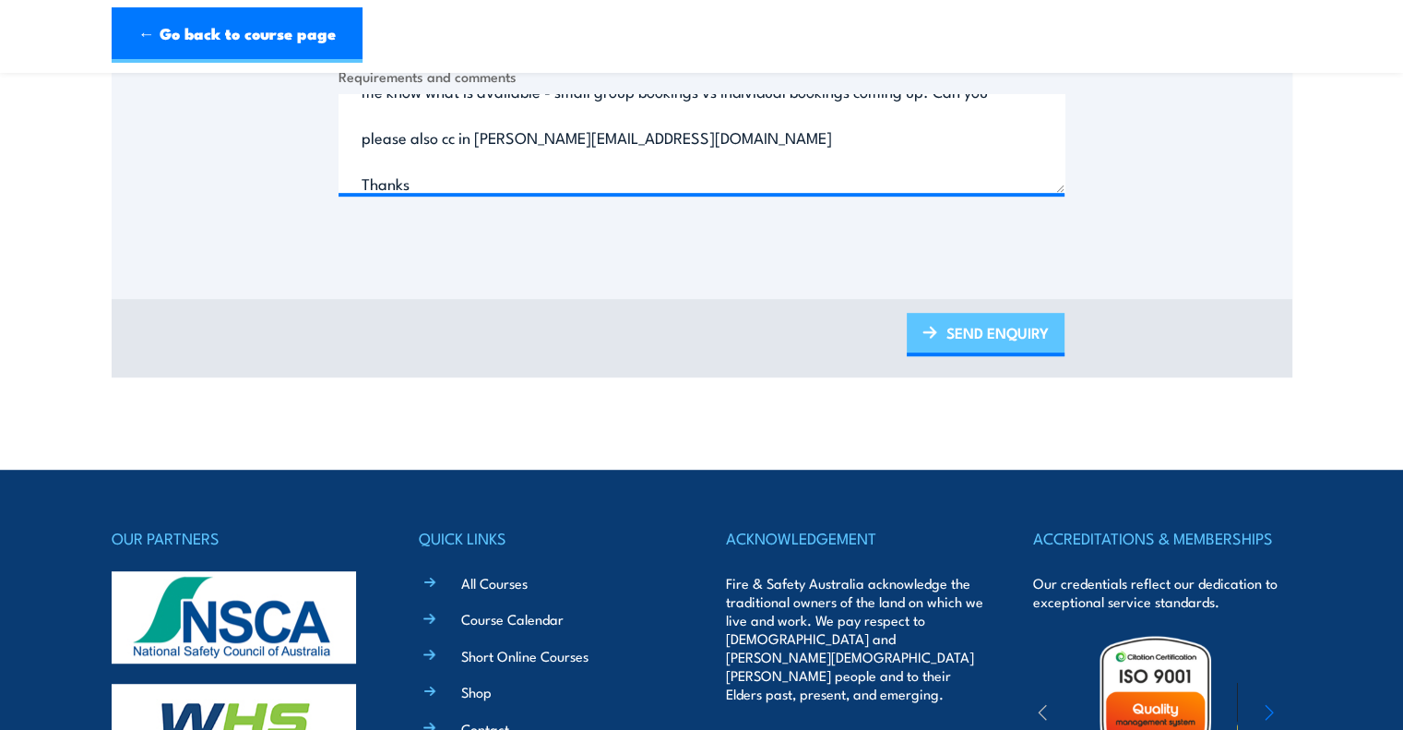
click at [1003, 327] on link "SEND ENQUIRY" at bounding box center [986, 334] width 158 height 43
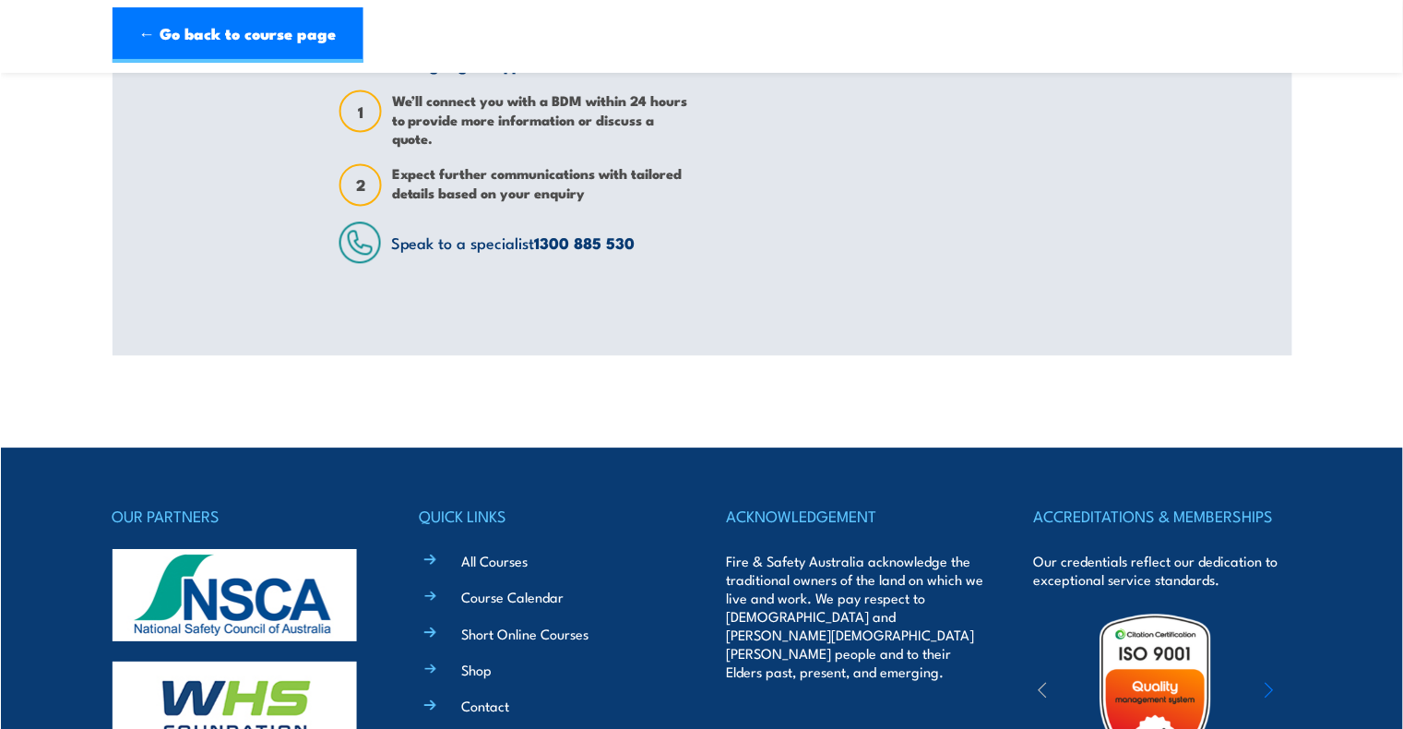
scroll to position [0, 0]
